Goal: Navigation & Orientation: Find specific page/section

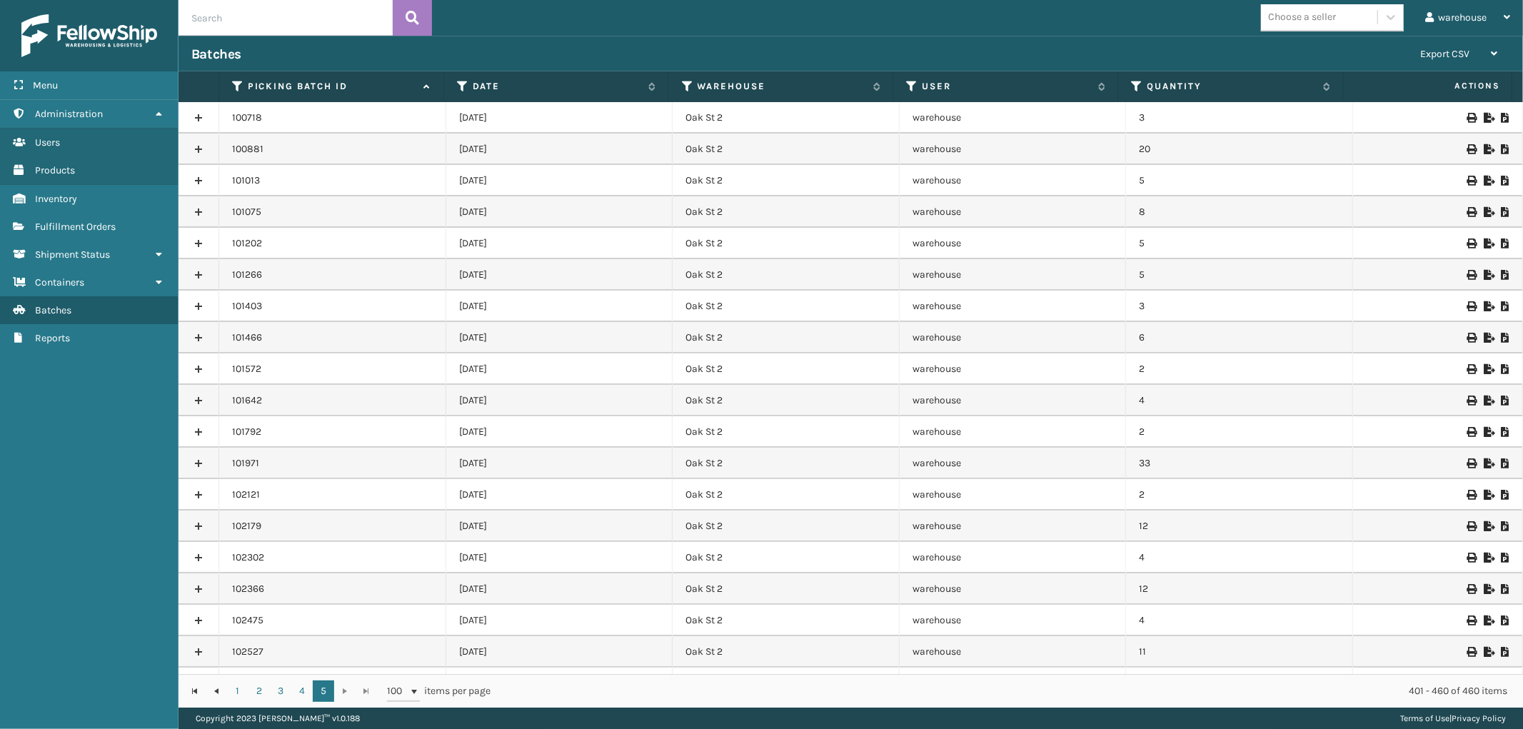
scroll to position [1312, 0]
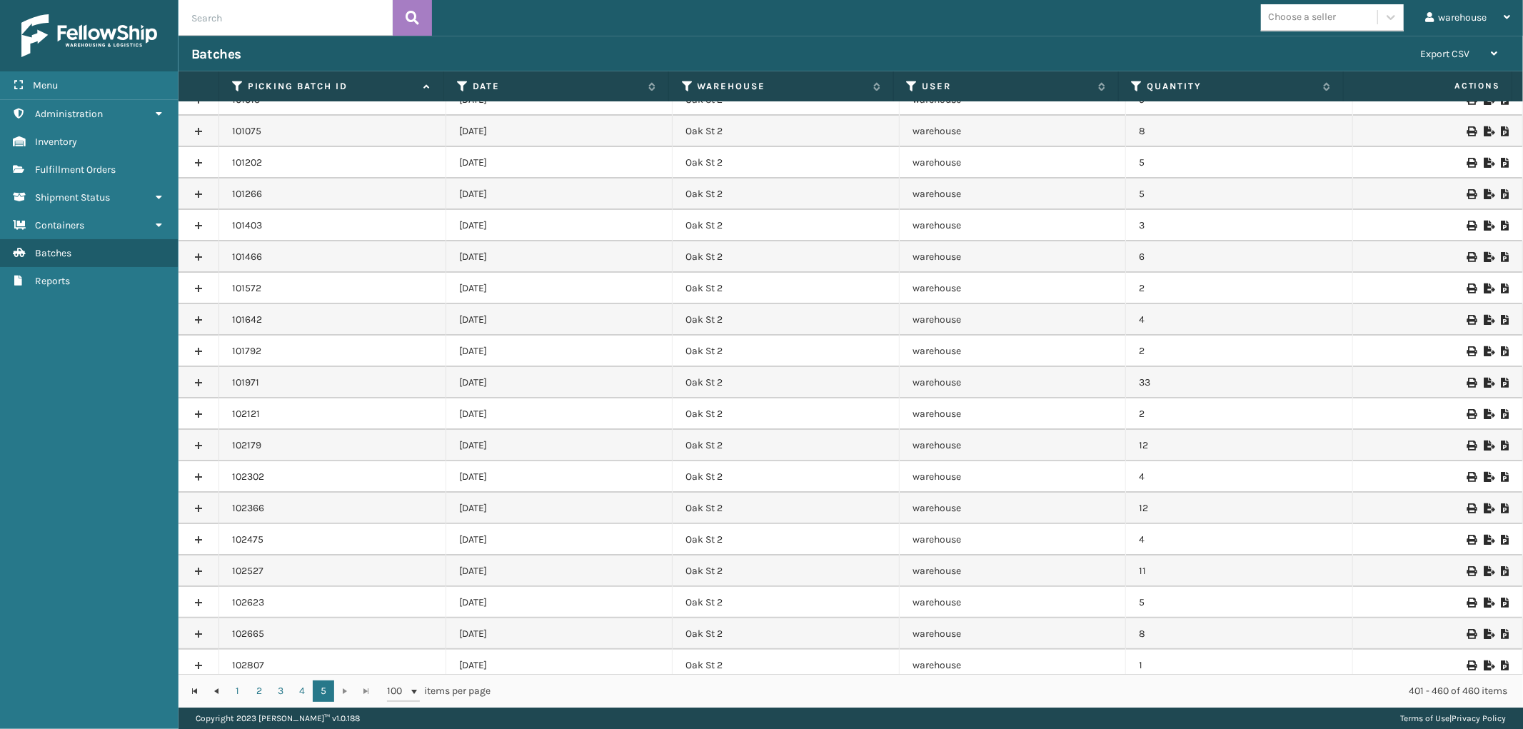
scroll to position [79, 0]
click at [83, 167] on span "Fulfillment Orders" at bounding box center [75, 170] width 81 height 12
